Goal: Browse casually: Explore the website without a specific task or goal

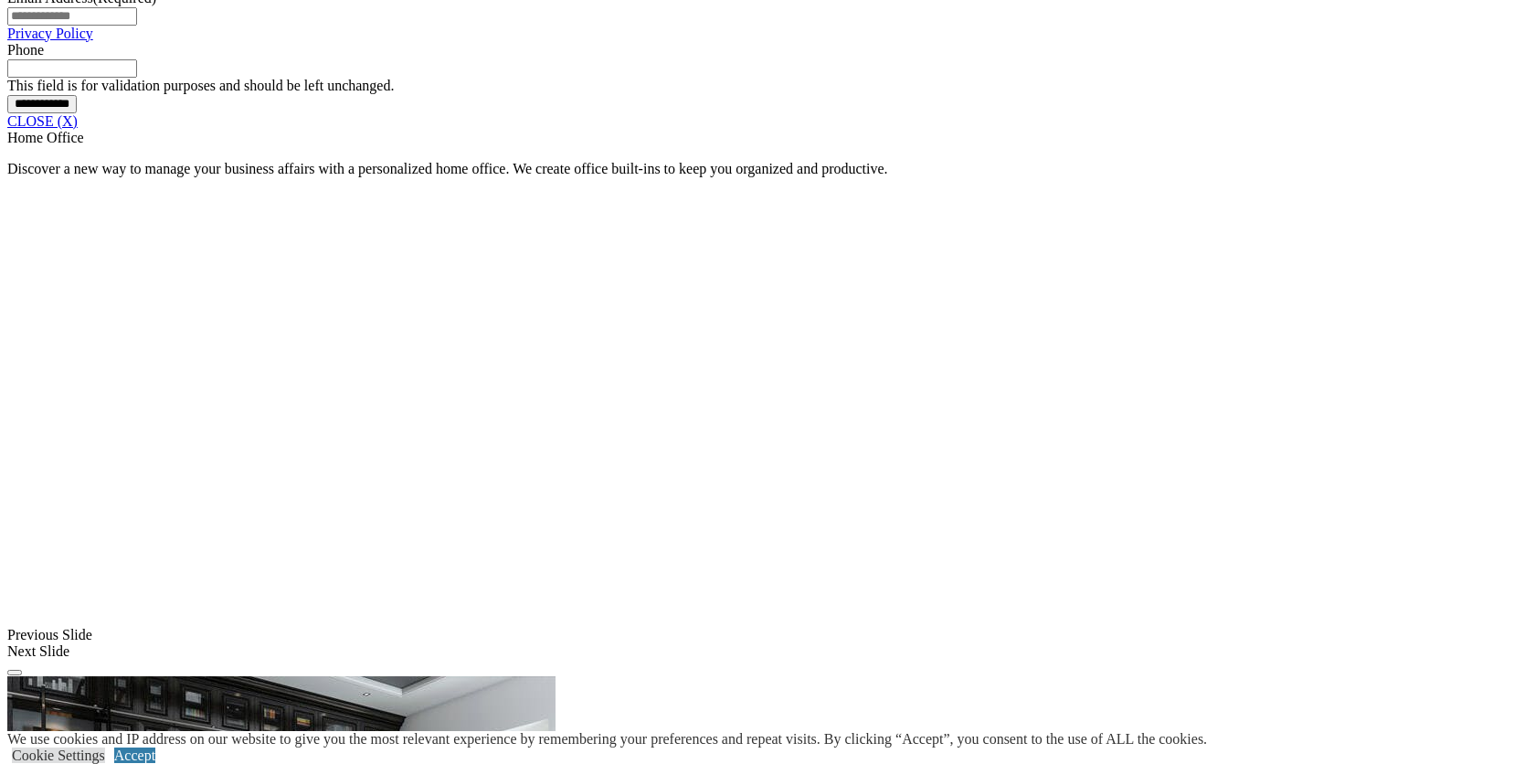
scroll to position [1575, 0]
